Goal: Task Accomplishment & Management: Complete application form

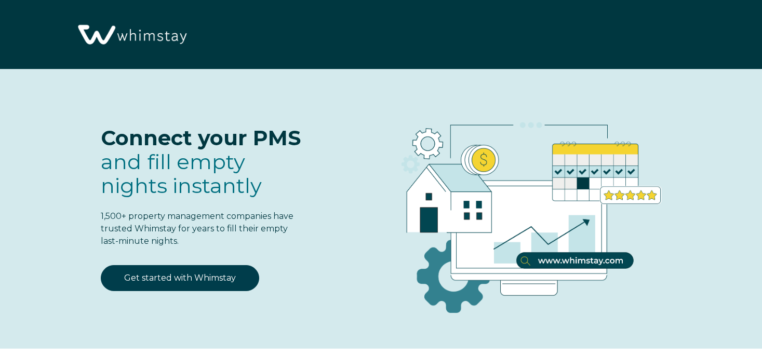
select select "US"
select select "Standard"
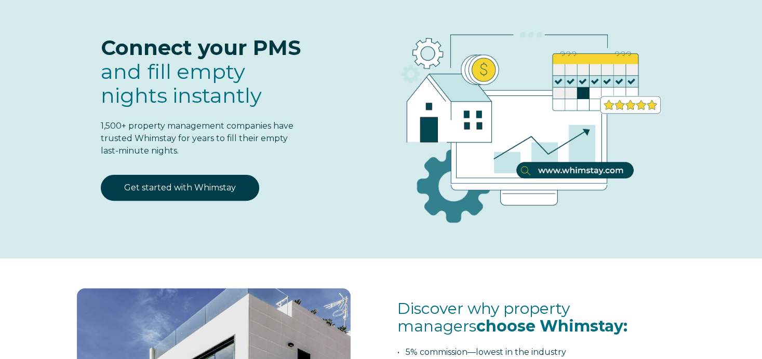
scroll to position [52, 0]
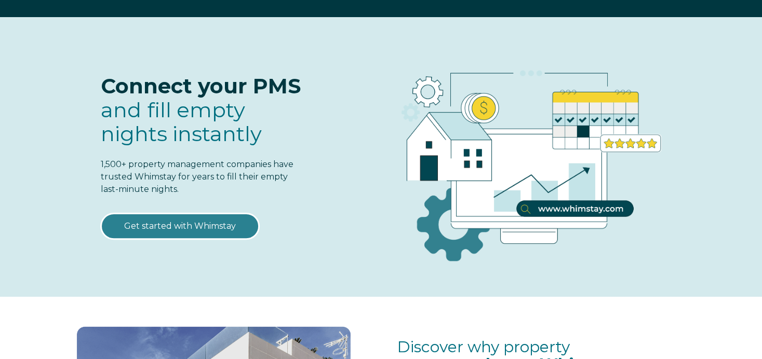
click at [182, 222] on link "Get started with Whimstay" at bounding box center [180, 226] width 158 height 26
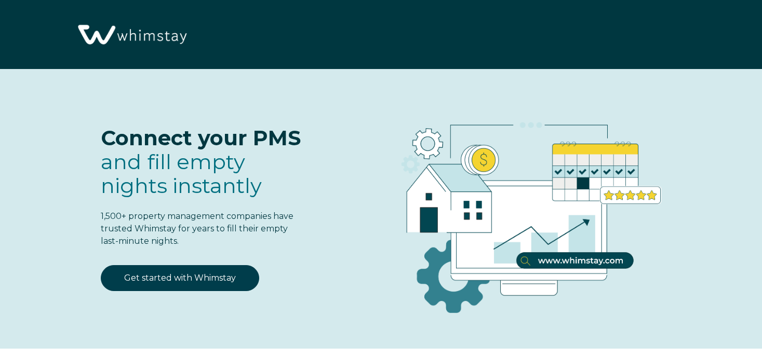
select select "US"
select select "Standard"
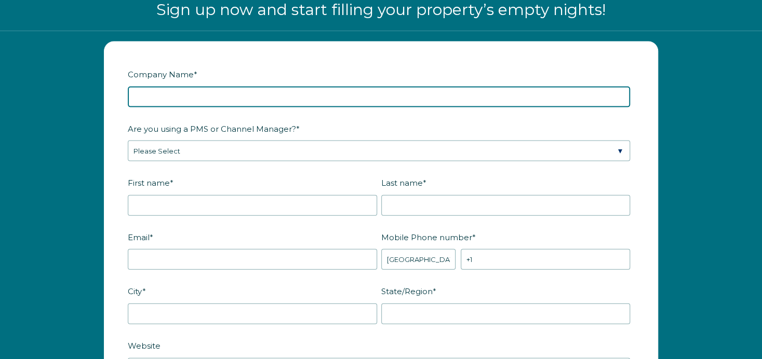
click at [283, 99] on input "Company Name *" at bounding box center [379, 97] width 502 height 21
type input "Robin Spurlin dba Creekside Paradise"
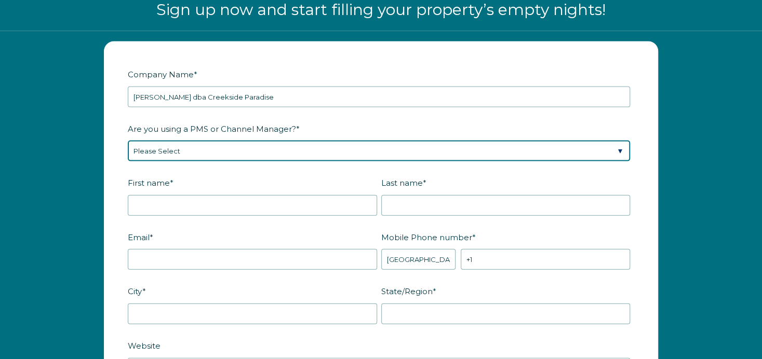
click at [220, 149] on select "Please Select Barefoot BookingPal Boost Brightside CiiRUS Escapia Guesty Hostaw…" at bounding box center [379, 151] width 502 height 21
select select "OwnerRez"
click at [220, 149] on select "Please Select Barefoot BookingPal Boost Brightside CiiRUS Escapia Guesty Hostaw…" at bounding box center [379, 151] width 502 height 21
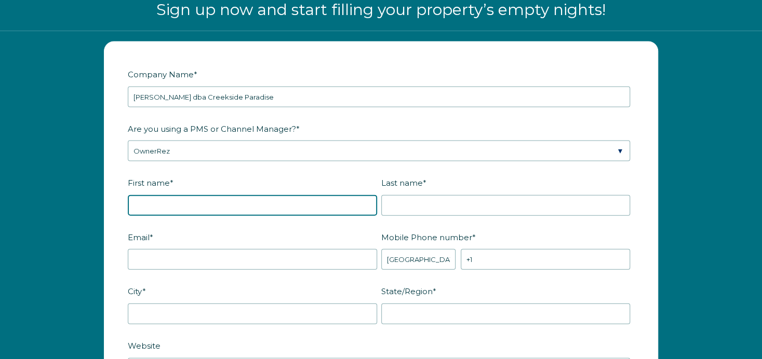
click at [235, 208] on input "First name *" at bounding box center [252, 205] width 249 height 21
type input "Robin"
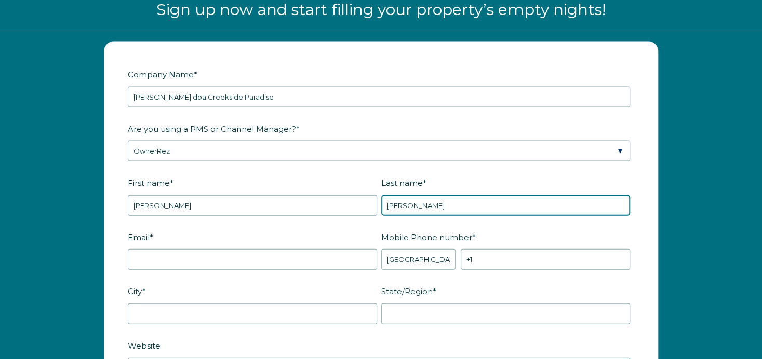
type input "Spurlin"
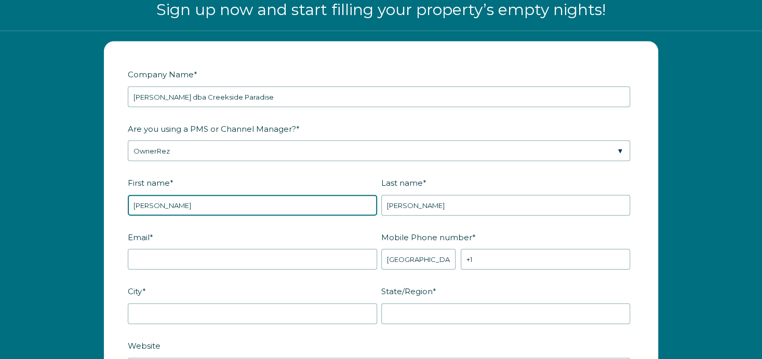
click at [235, 208] on input "Robin" at bounding box center [252, 205] width 249 height 21
type input "Robin"
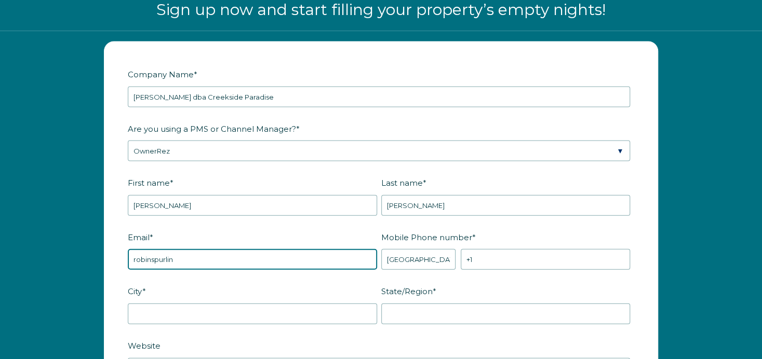
type input "robinspurlin@gmail.com"
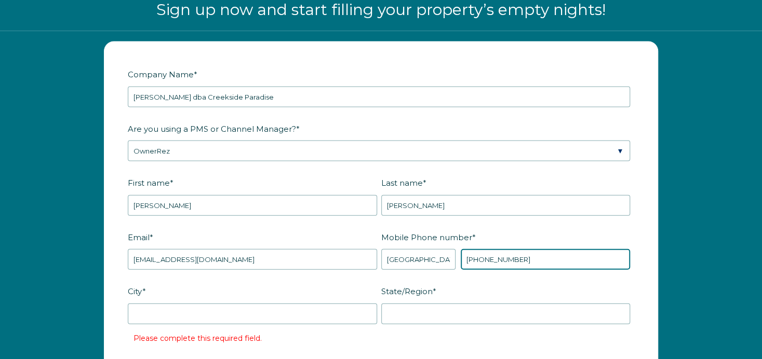
type input "+1 8648384562"
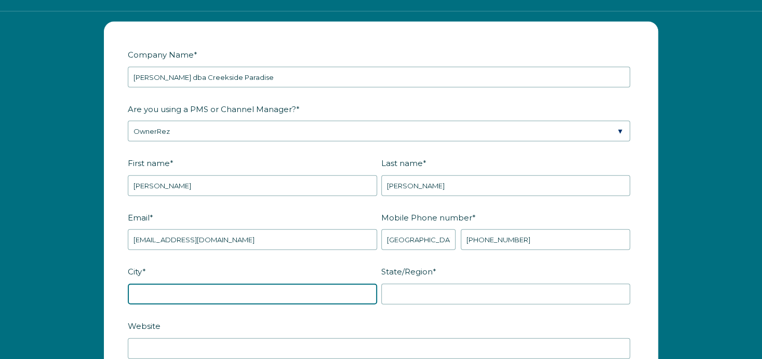
scroll to position [1365, 0]
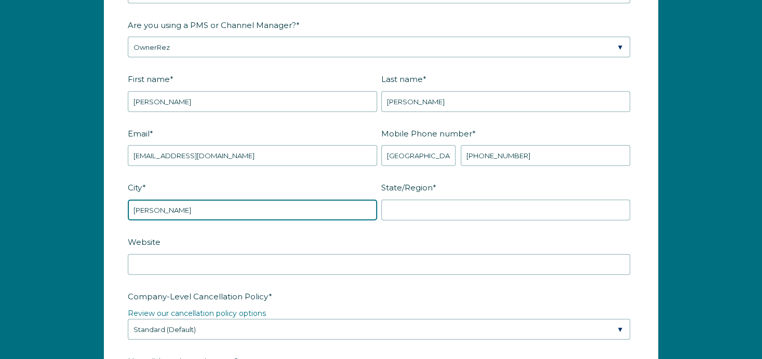
type input "Cosby"
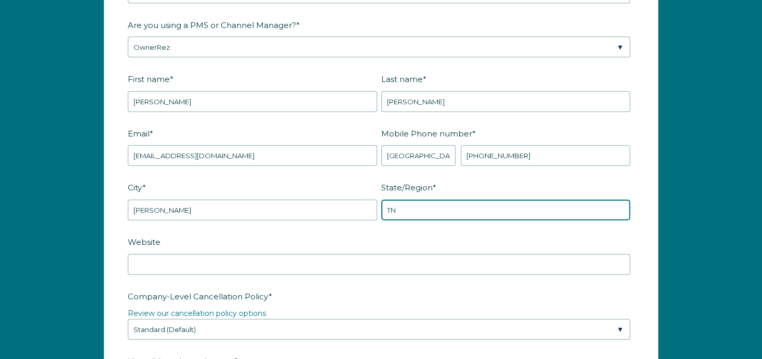
type input "TN"
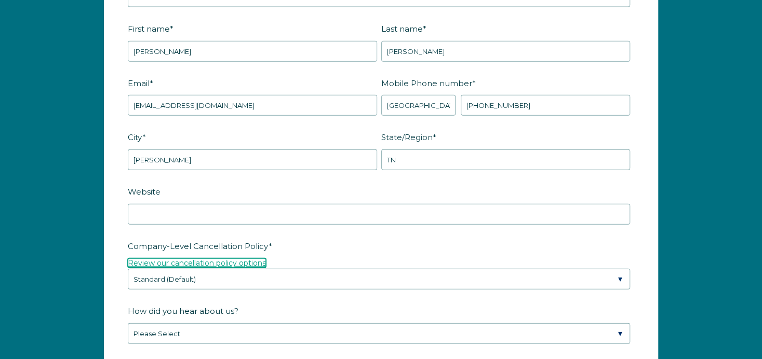
scroll to position [1521, 0]
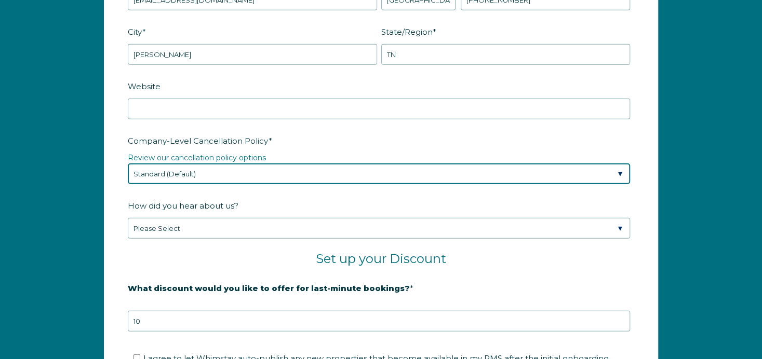
click at [208, 168] on select "Please Select Partial Standard (Default) Moderate Strict" at bounding box center [379, 174] width 502 height 21
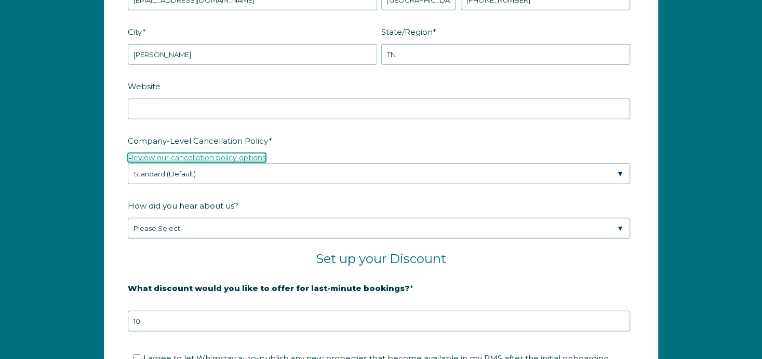
click at [196, 153] on link "Review our cancellation policy options" at bounding box center [197, 157] width 138 height 9
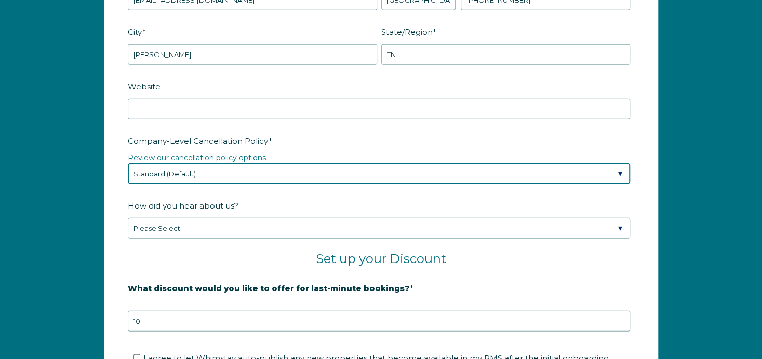
click at [223, 171] on select "Please Select Partial Standard (Default) Moderate Strict" at bounding box center [379, 174] width 502 height 21
select select "Partial"
click at [128, 164] on select "Please Select Partial Standard (Default) Moderate Strict" at bounding box center [379, 174] width 502 height 21
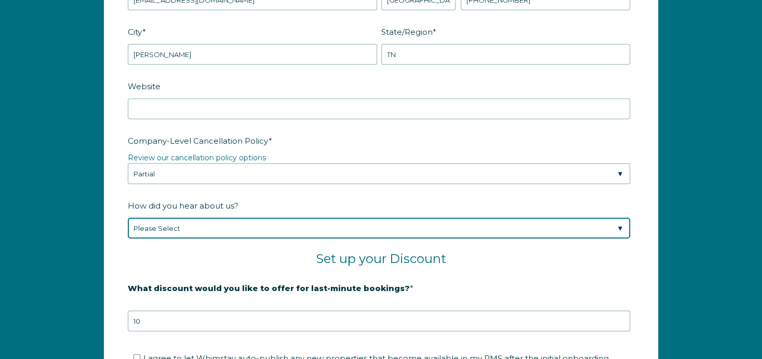
click at [192, 225] on select "Please Select Found Whimstay through a Google search Spoke to a Whimstay salesp…" at bounding box center [379, 228] width 502 height 21
select select "Other"
click at [128, 218] on select "Please Select Found Whimstay through a Google search Spoke to a Whimstay salesp…" at bounding box center [379, 228] width 502 height 21
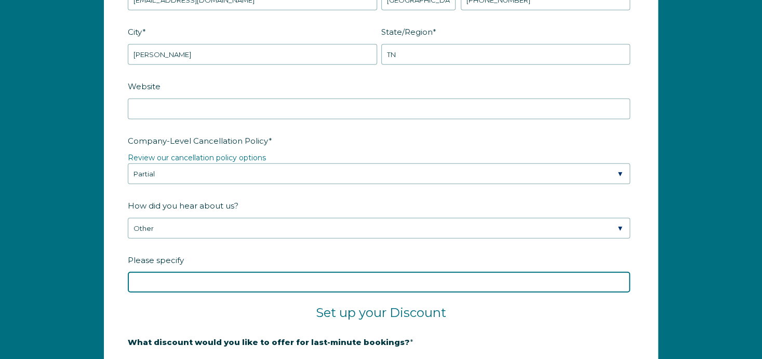
click at [292, 280] on input "Please specify" at bounding box center [379, 282] width 502 height 21
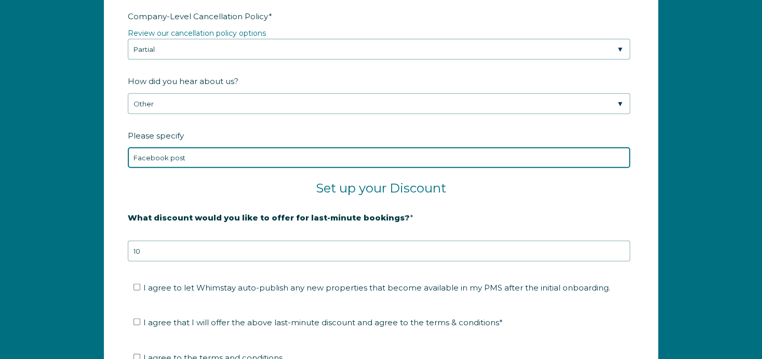
scroll to position [1728, 0]
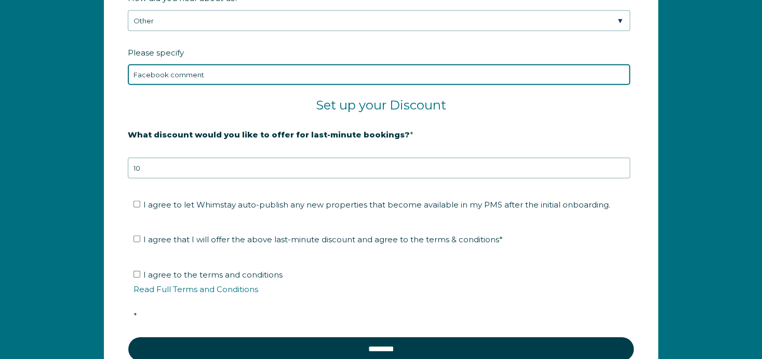
type input "Facebook comment"
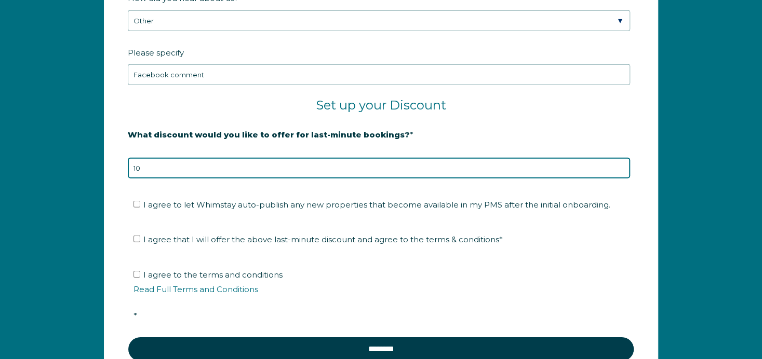
click at [347, 169] on input "10" at bounding box center [379, 168] width 502 height 21
click at [619, 163] on input "11" at bounding box center [379, 168] width 502 height 21
click at [620, 167] on input "10" at bounding box center [379, 168] width 502 height 21
click at [620, 167] on input "9" at bounding box center [379, 168] width 502 height 21
click at [620, 167] on input "8" at bounding box center [379, 168] width 502 height 21
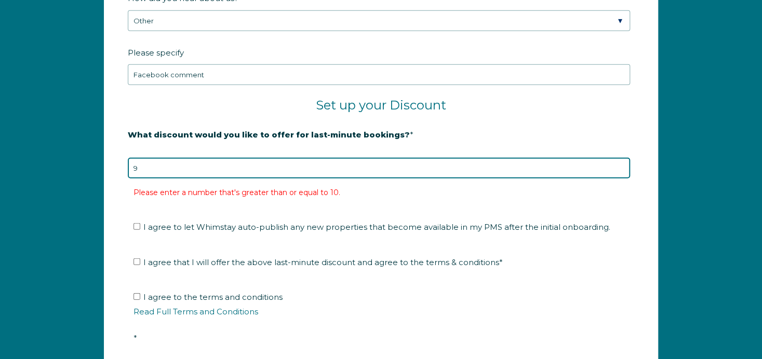
click at [620, 163] on input "9" at bounding box center [379, 168] width 502 height 21
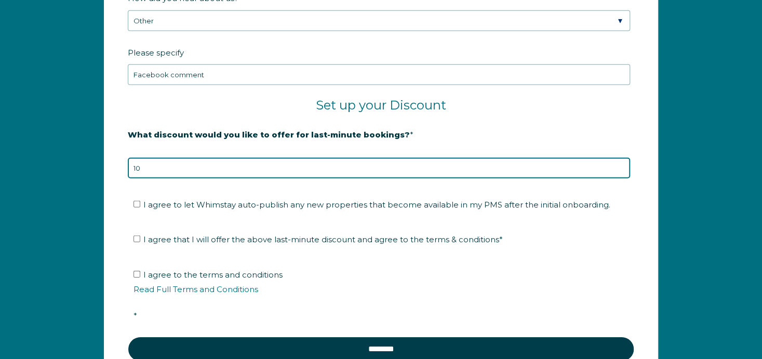
type input "10"
click at [620, 163] on input "10" at bounding box center [379, 168] width 502 height 21
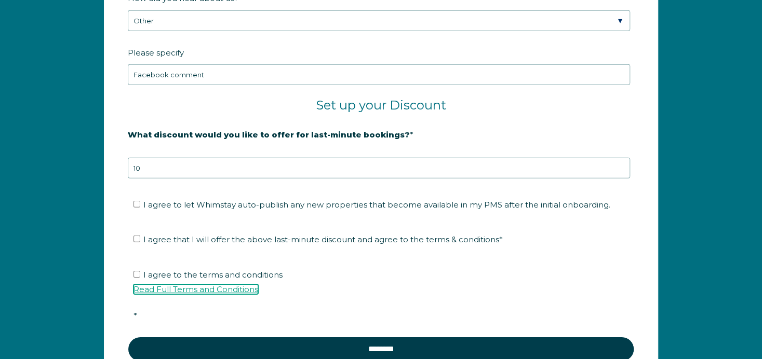
click at [198, 286] on link "Read Full Terms and Conditions" at bounding box center [195, 290] width 125 height 10
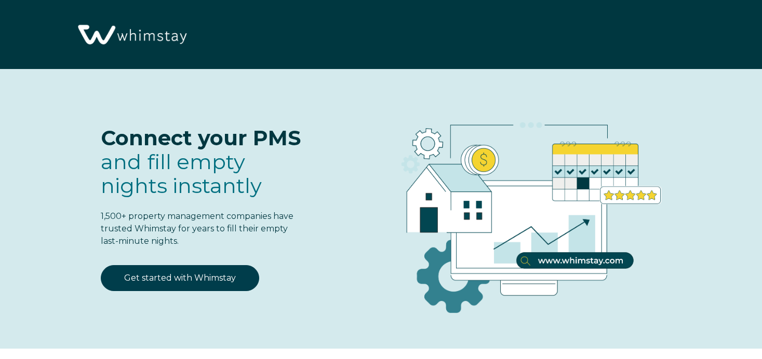
select select "US"
select select "Standard"
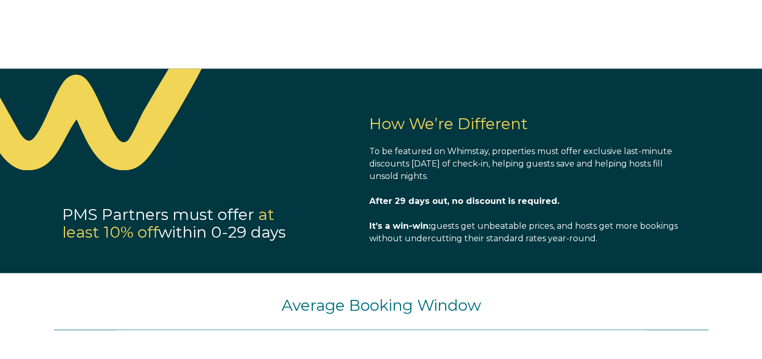
scroll to position [638, 0]
